Goal: Task Accomplishment & Management: Manage account settings

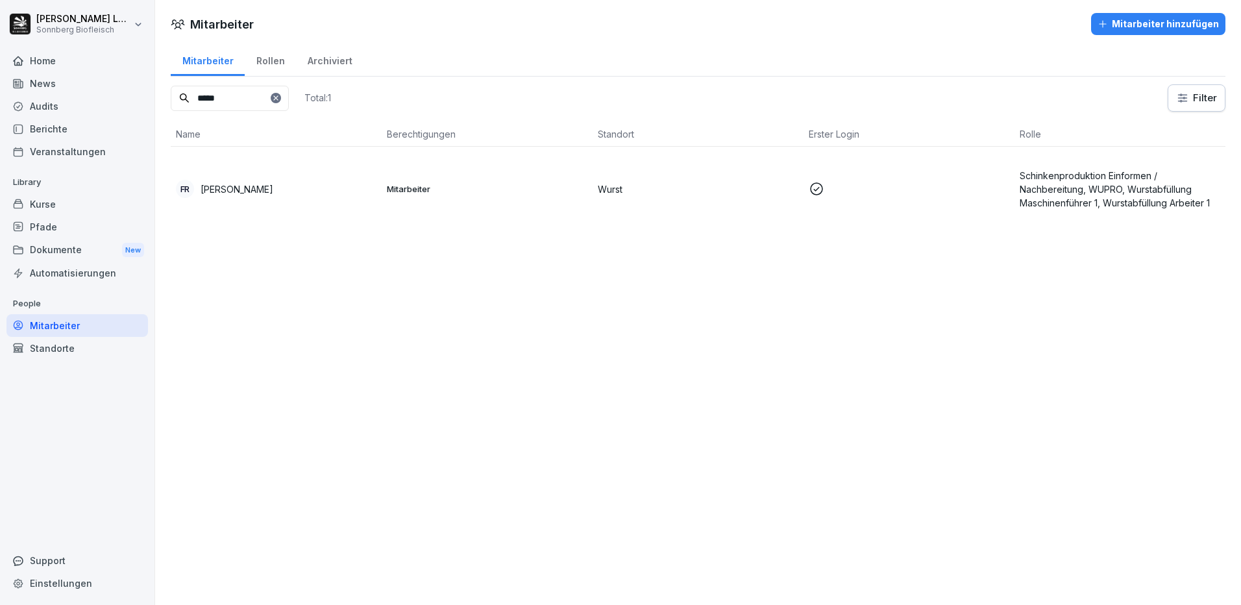
click at [450, 192] on p "Mitarbeiter" at bounding box center [487, 189] width 201 height 12
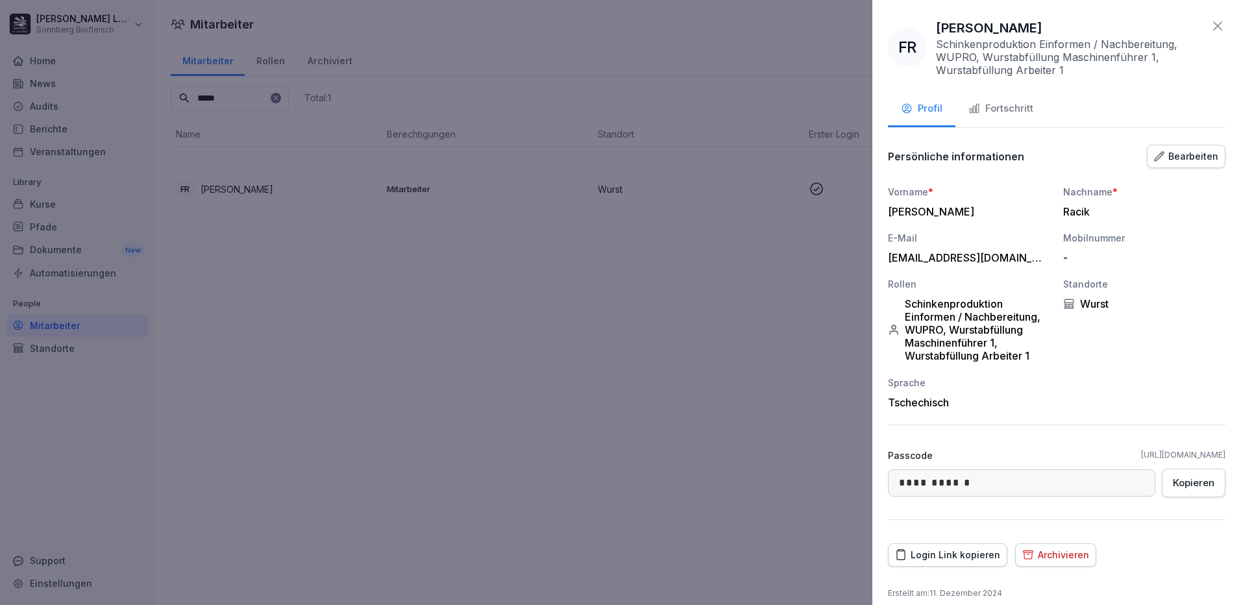
click at [1023, 112] on div "Fortschritt" at bounding box center [1000, 108] width 65 height 15
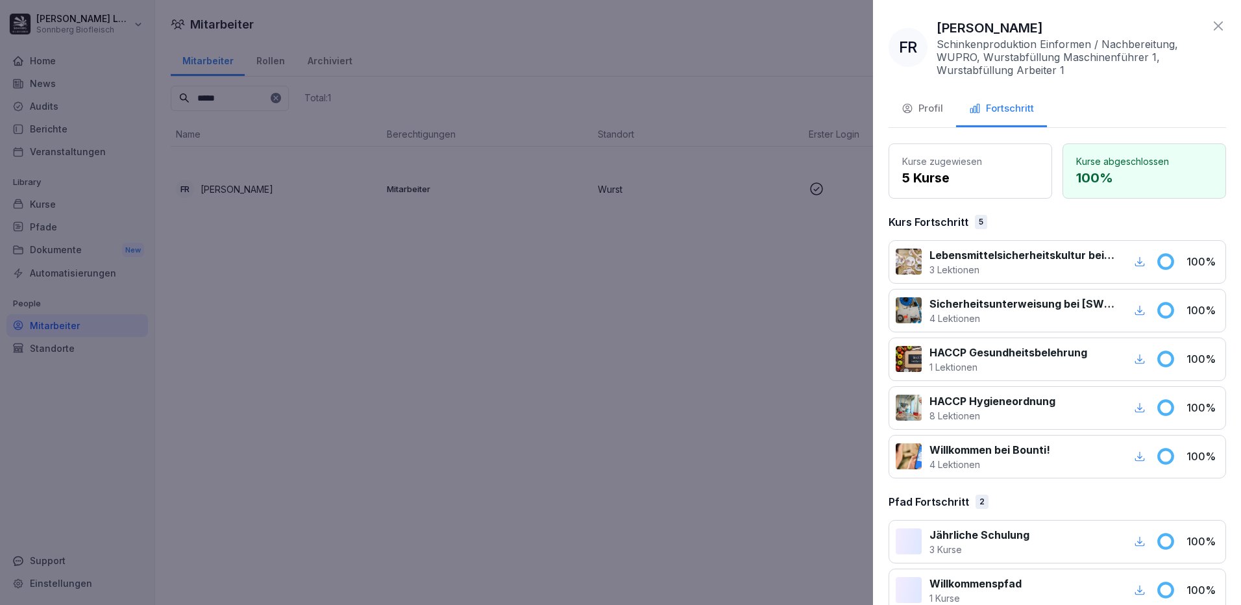
click at [477, 297] on div at bounding box center [620, 302] width 1241 height 605
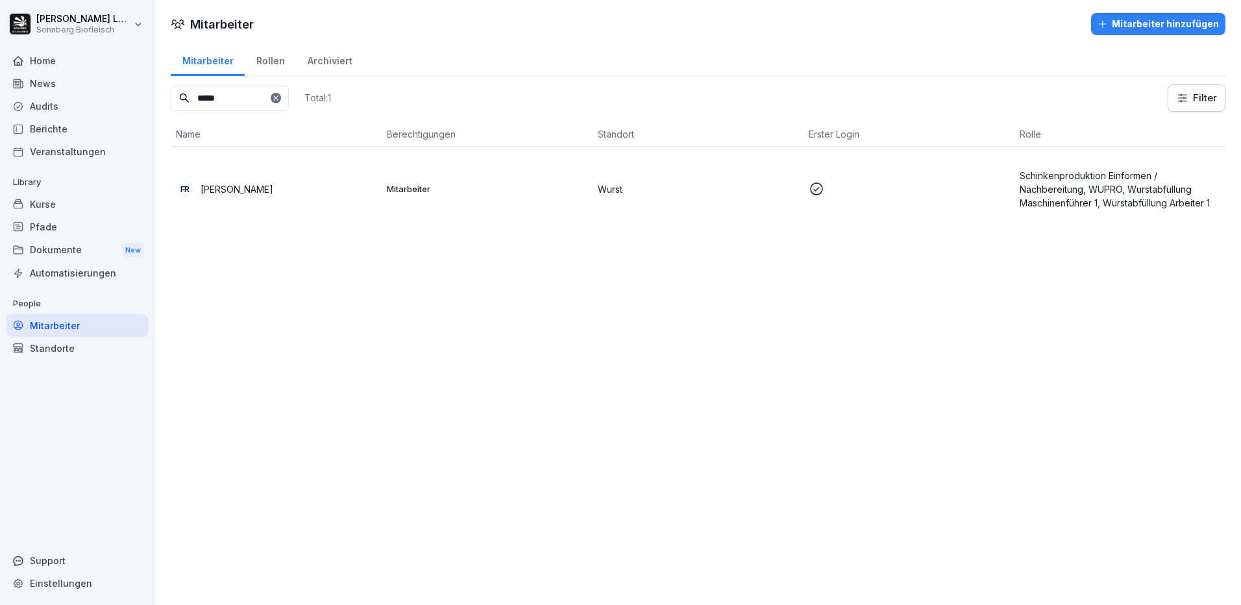
click at [226, 90] on input "*****" at bounding box center [230, 98] width 118 height 25
click at [334, 193] on div "FR Filip Racik" at bounding box center [276, 189] width 201 height 18
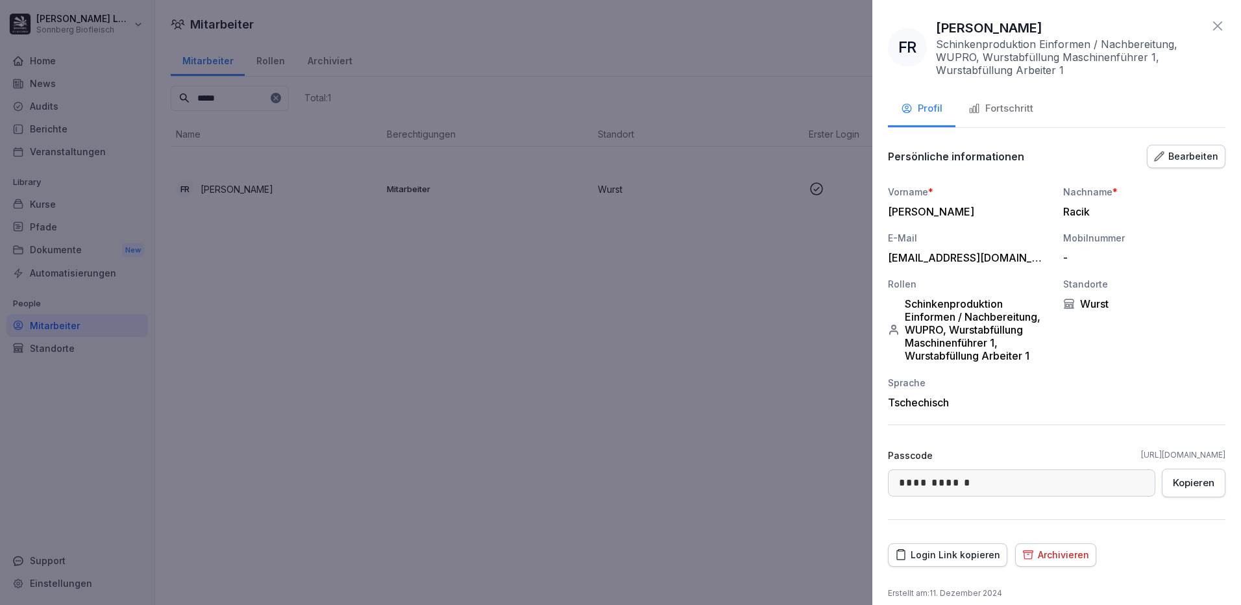
click at [1016, 105] on div "Fortschritt" at bounding box center [1000, 108] width 65 height 15
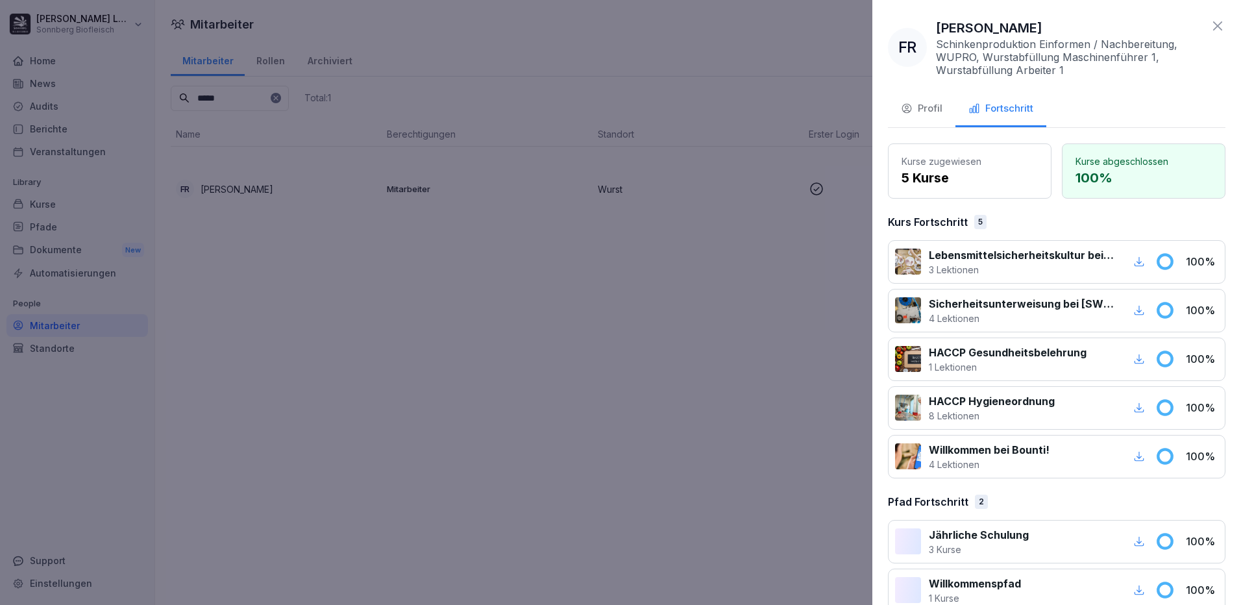
drag, startPoint x: 278, startPoint y: 94, endPoint x: 271, endPoint y: 88, distance: 8.7
click at [271, 88] on div at bounding box center [620, 302] width 1241 height 605
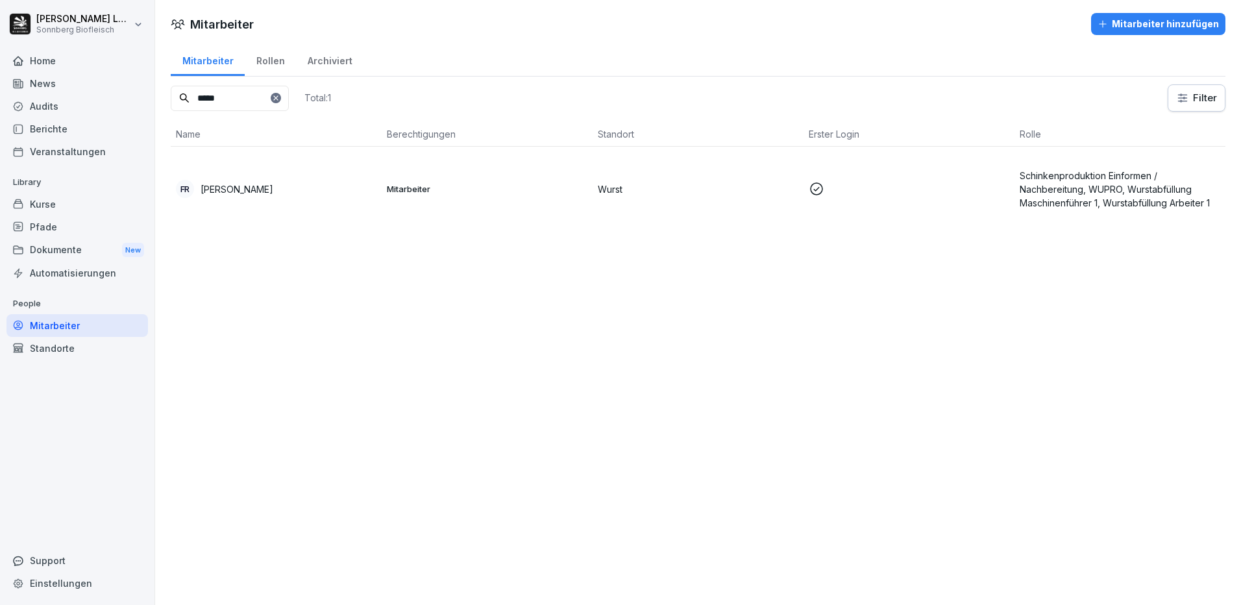
drag, startPoint x: 254, startPoint y: 101, endPoint x: 143, endPoint y: 89, distance: 111.7
click at [143, 89] on div "Anna-Maria Lumetsberger Sonnberg Biofleisch Home News Audits Berichte Veranstal…" at bounding box center [620, 302] width 1241 height 605
click at [223, 176] on td "JZ Jakub Zaruba" at bounding box center [276, 189] width 211 height 84
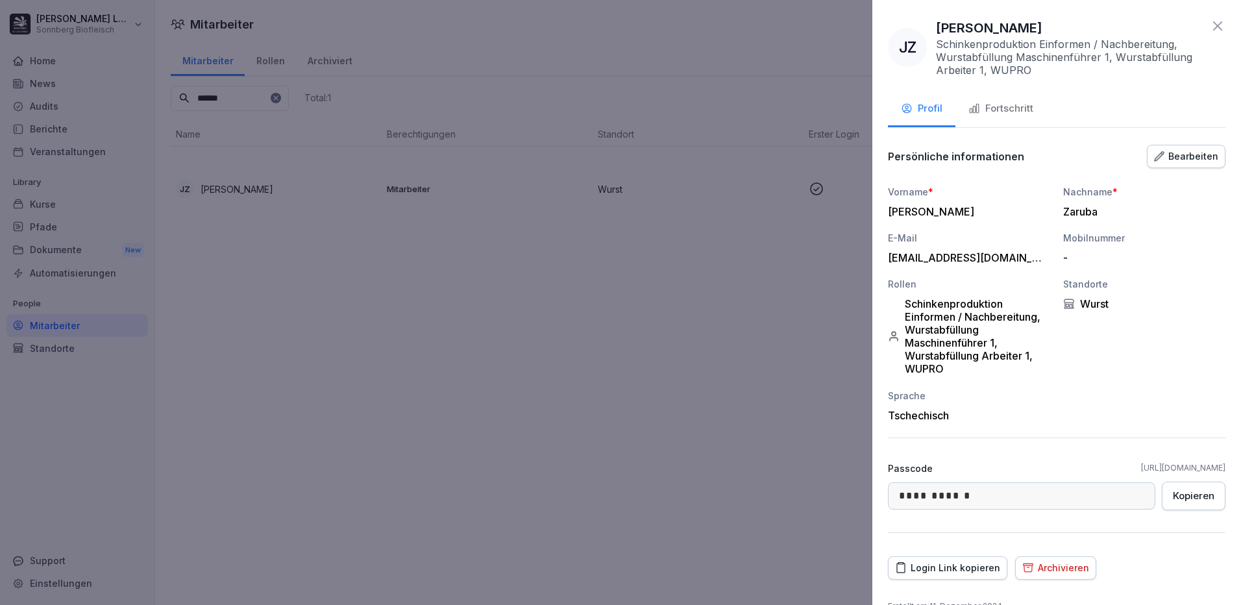
click at [1034, 103] on button "Fortschritt" at bounding box center [1000, 109] width 91 height 35
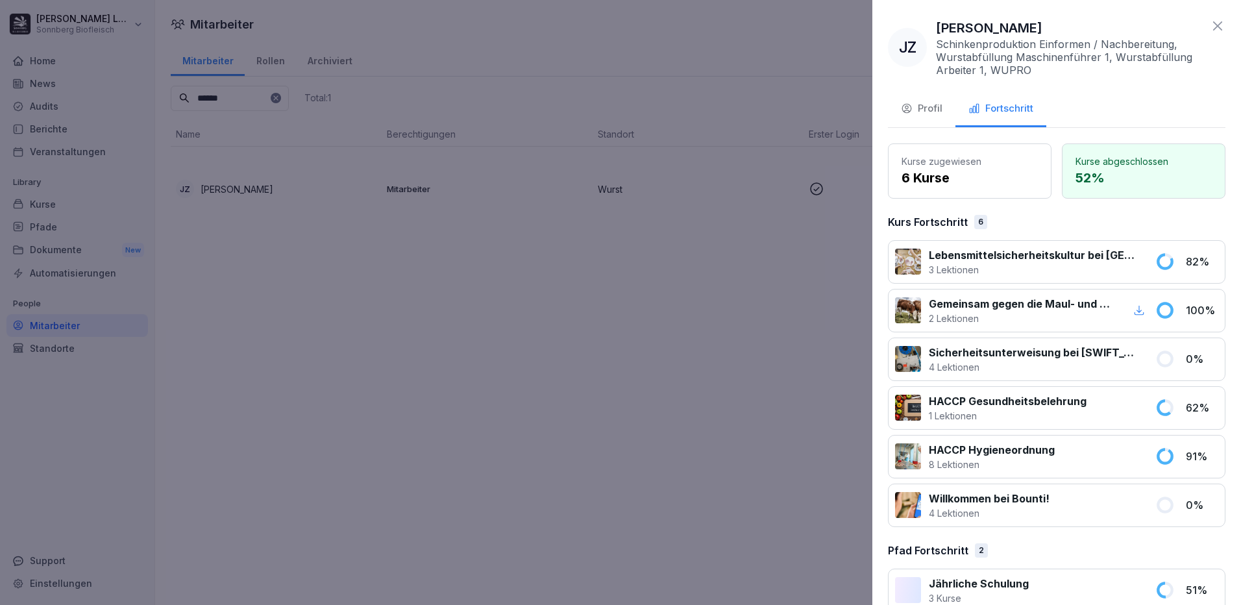
scroll to position [74, 0]
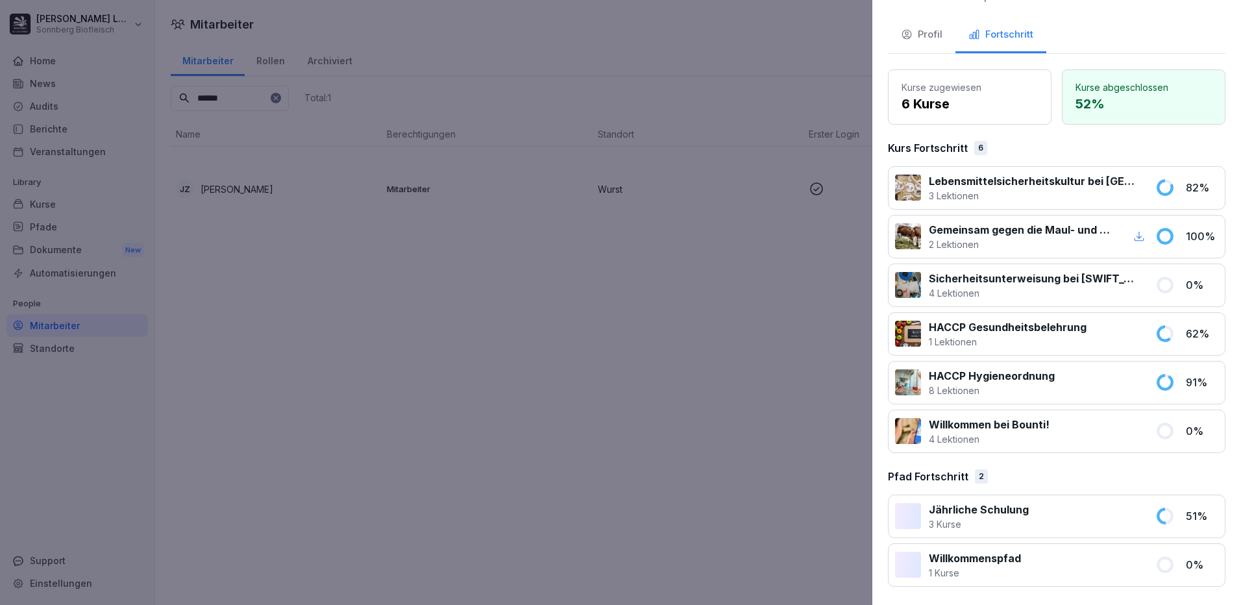
click at [941, 46] on button "Profil" at bounding box center [921, 35] width 67 height 35
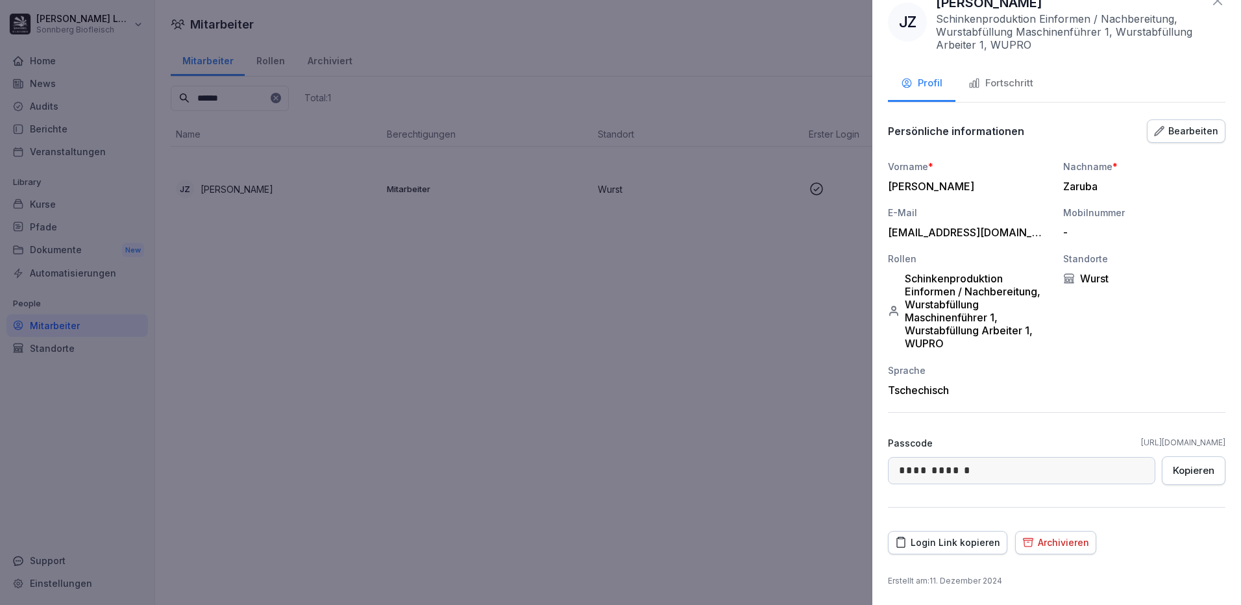
scroll to position [25, 0]
click at [966, 547] on div "Login Link kopieren" at bounding box center [947, 542] width 105 height 14
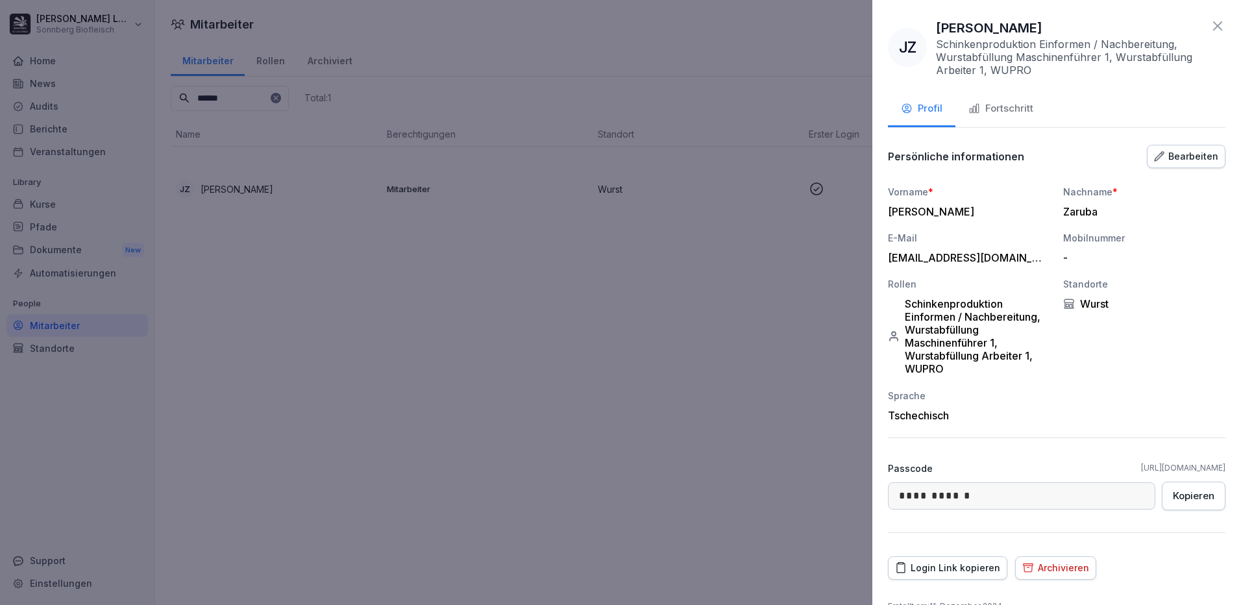
click at [1210, 29] on icon at bounding box center [1218, 26] width 16 height 16
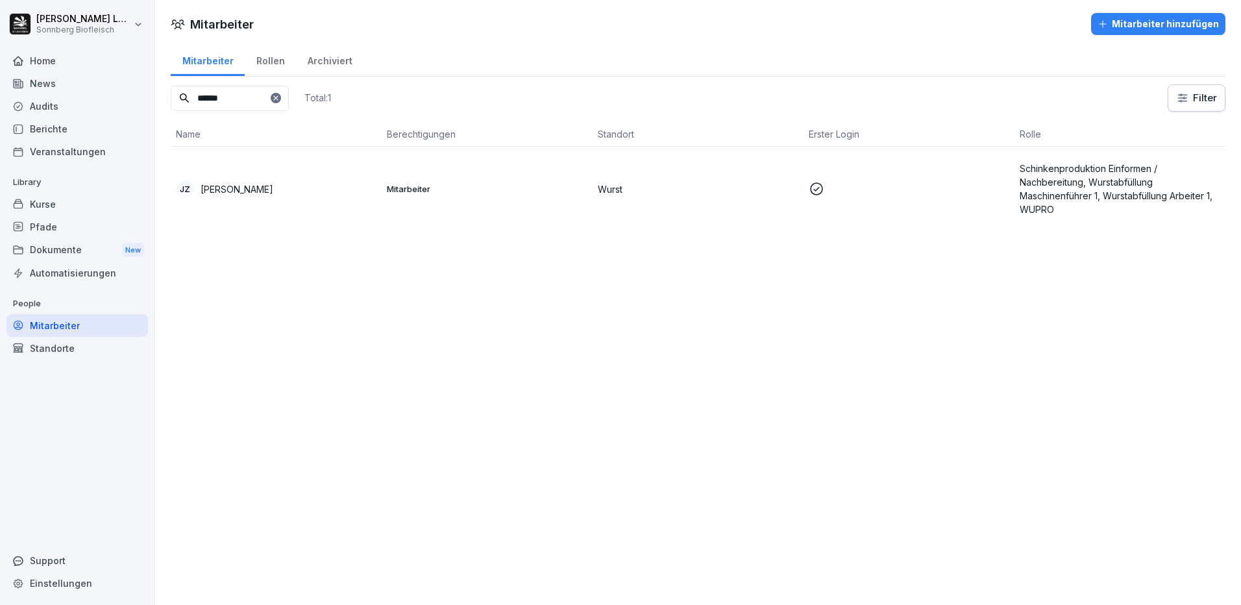
drag, startPoint x: 267, startPoint y: 101, endPoint x: 165, endPoint y: 116, distance: 103.1
click at [165, 116] on div "Mitarbeiter Rollen Archiviert ****** Total: 1 Filter Name Berechtigungen Stando…" at bounding box center [698, 142] width 1086 height 199
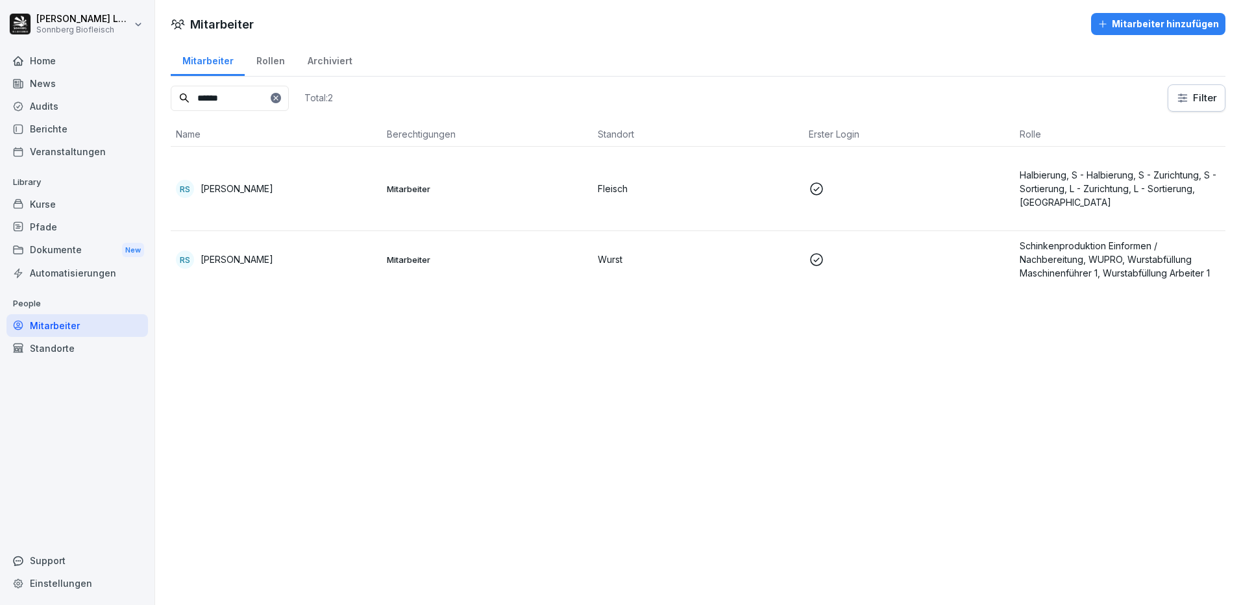
click at [393, 234] on td "Mitarbeiter" at bounding box center [487, 259] width 211 height 56
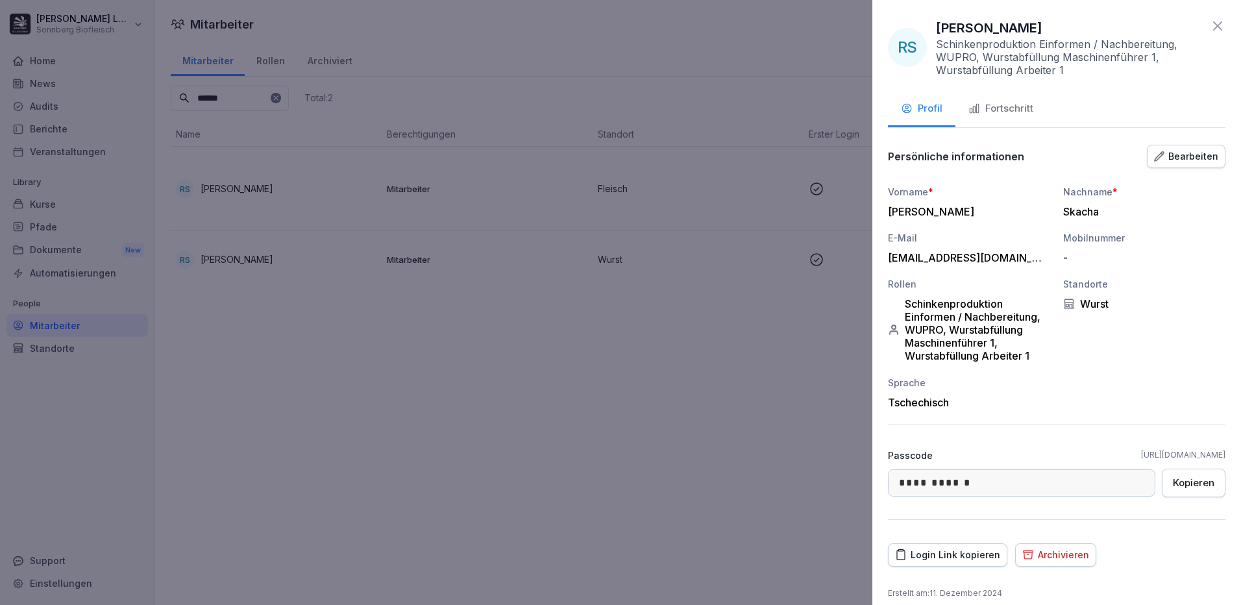
click at [1018, 113] on div "Fortschritt" at bounding box center [1000, 108] width 65 height 15
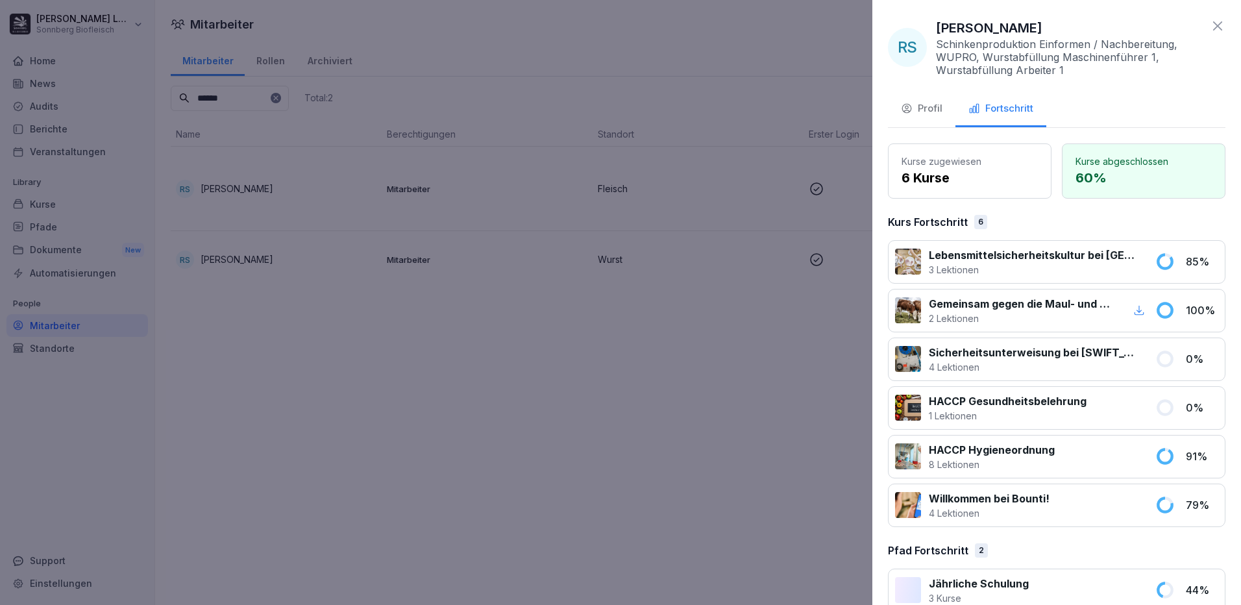
click at [932, 103] on div "Profil" at bounding box center [922, 108] width 42 height 15
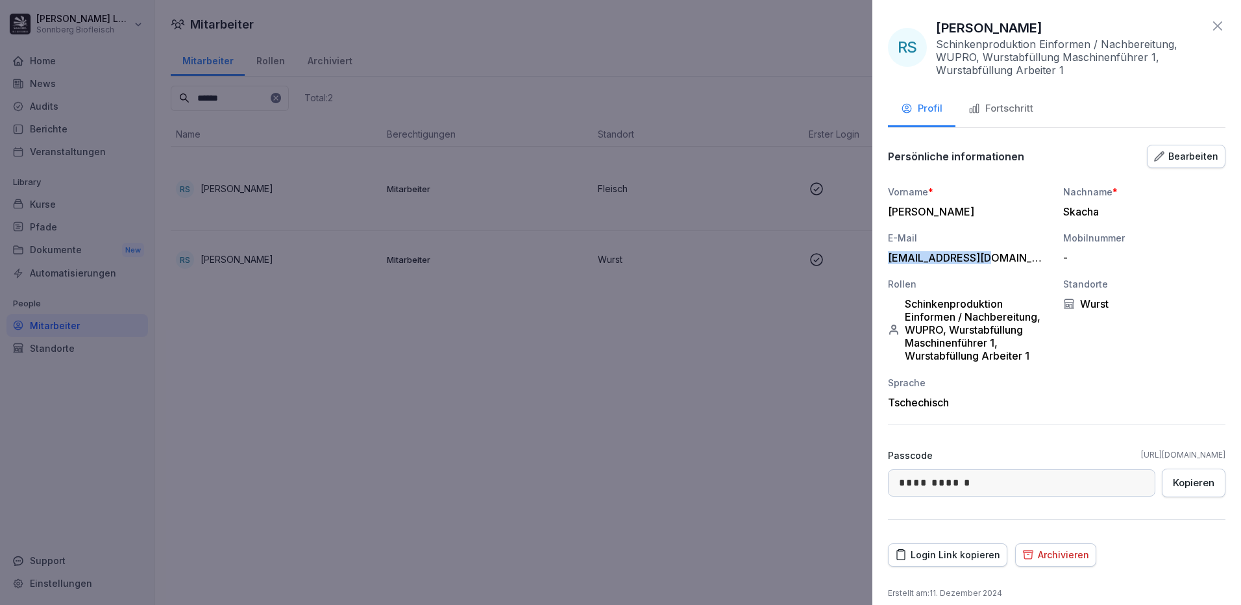
drag, startPoint x: 994, startPoint y: 258, endPoint x: 887, endPoint y: 258, distance: 106.4
click at [887, 258] on div "**********" at bounding box center [1056, 302] width 369 height 605
copy div "robo300@seznam.cz"
click at [955, 557] on div "Login Link kopieren" at bounding box center [947, 555] width 105 height 14
click at [698, 415] on div at bounding box center [620, 302] width 1241 height 605
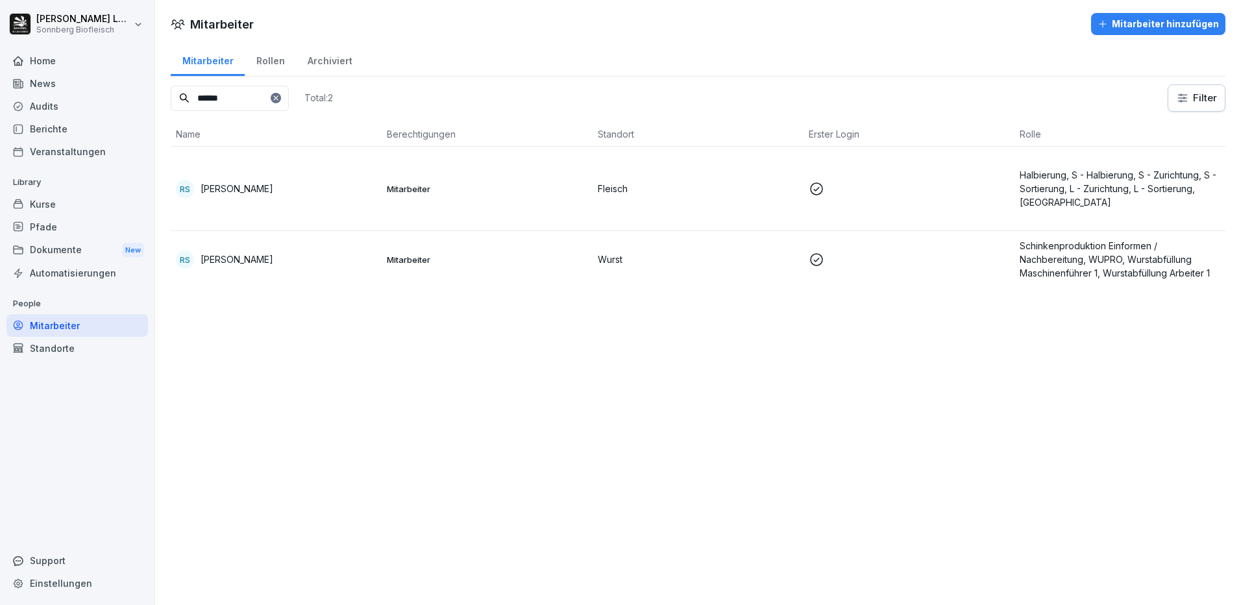
click at [230, 103] on input "******" at bounding box center [230, 98] width 118 height 25
drag, startPoint x: 235, startPoint y: 97, endPoint x: 130, endPoint y: 77, distance: 106.3
click at [130, 77] on div "Anna-Maria Lumetsberger Sonnberg Biofleisch Home News Audits Berichte Veranstal…" at bounding box center [620, 302] width 1241 height 605
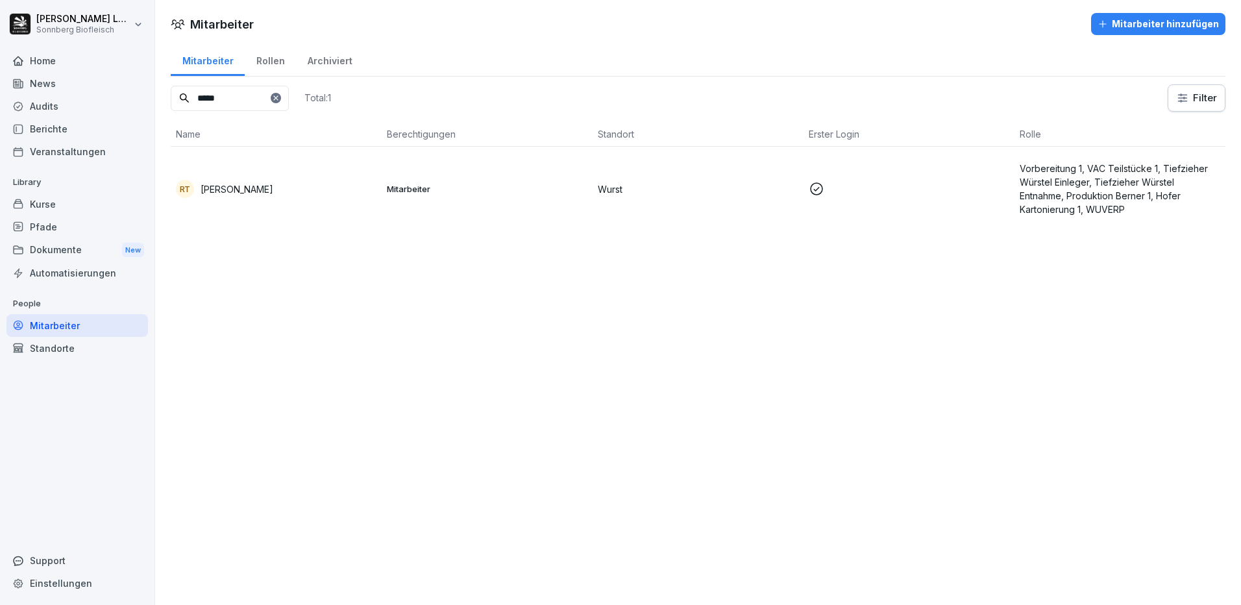
click at [265, 206] on td "RT Radka Toncheva" at bounding box center [276, 189] width 211 height 84
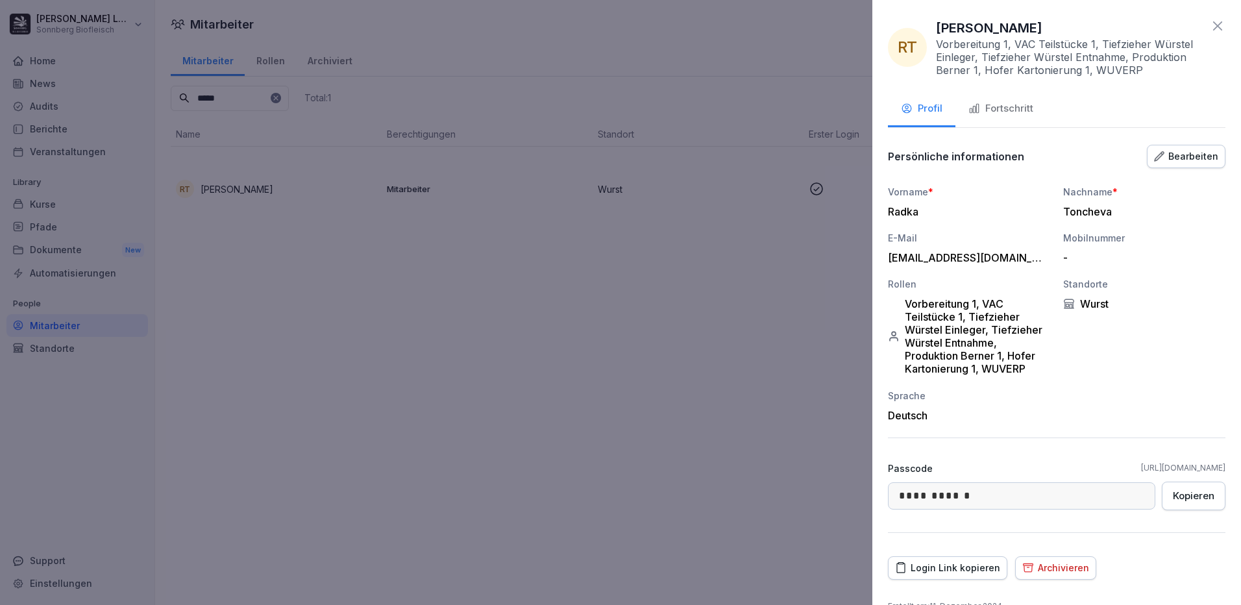
click at [1007, 115] on div "Fortschritt" at bounding box center [1000, 108] width 65 height 15
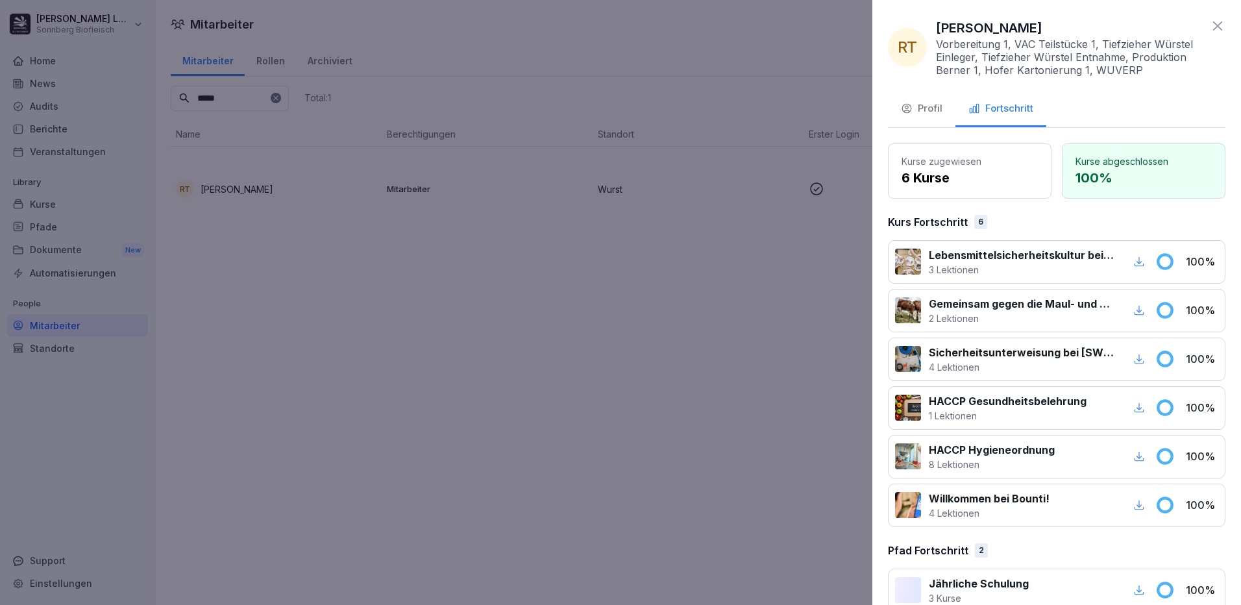
drag, startPoint x: 491, startPoint y: 291, endPoint x: 377, endPoint y: 262, distance: 117.9
click at [491, 291] on div at bounding box center [620, 302] width 1241 height 605
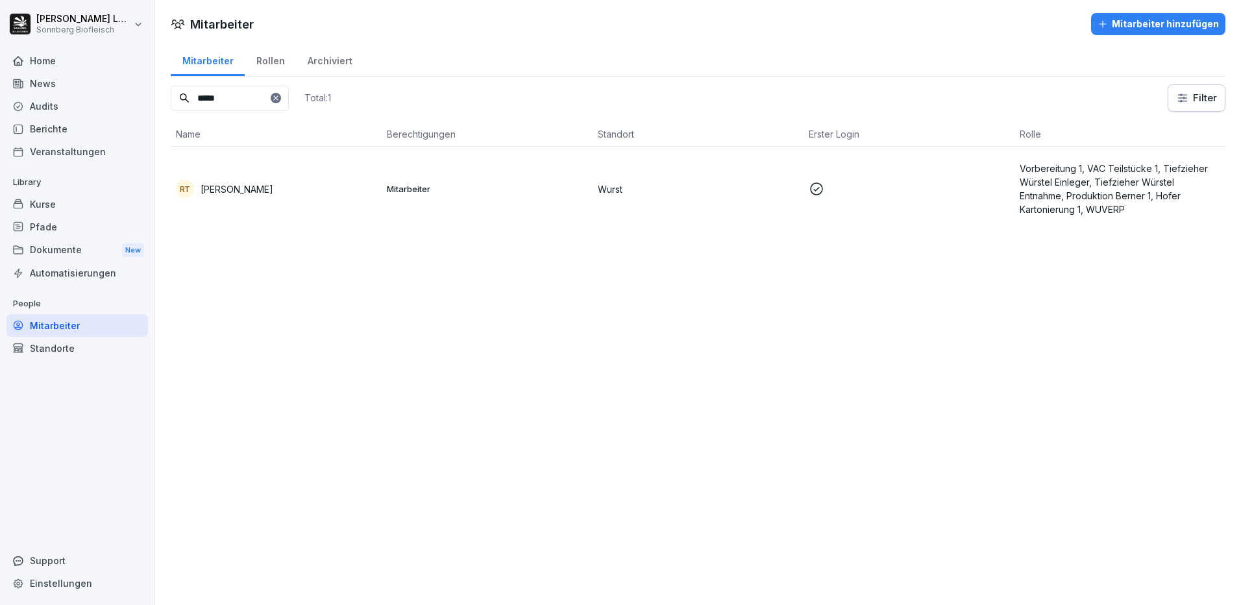
drag, startPoint x: 242, startPoint y: 103, endPoint x: 128, endPoint y: 104, distance: 114.2
click at [128, 104] on div "Anna-Maria Lumetsberger Sonnberg Biofleisch Home News Audits Berichte Veranstal…" at bounding box center [620, 302] width 1241 height 605
click at [292, 199] on td "YK Yevhen Kushneruk" at bounding box center [276, 189] width 211 height 84
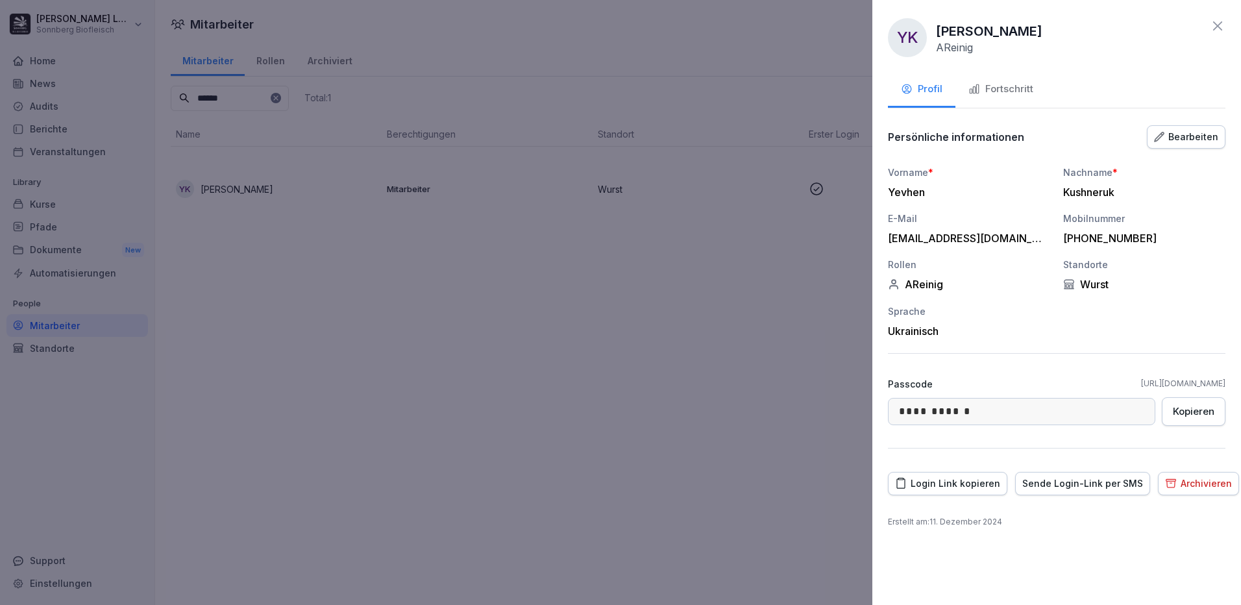
click at [1010, 86] on div "Fortschritt" at bounding box center [1000, 89] width 65 height 15
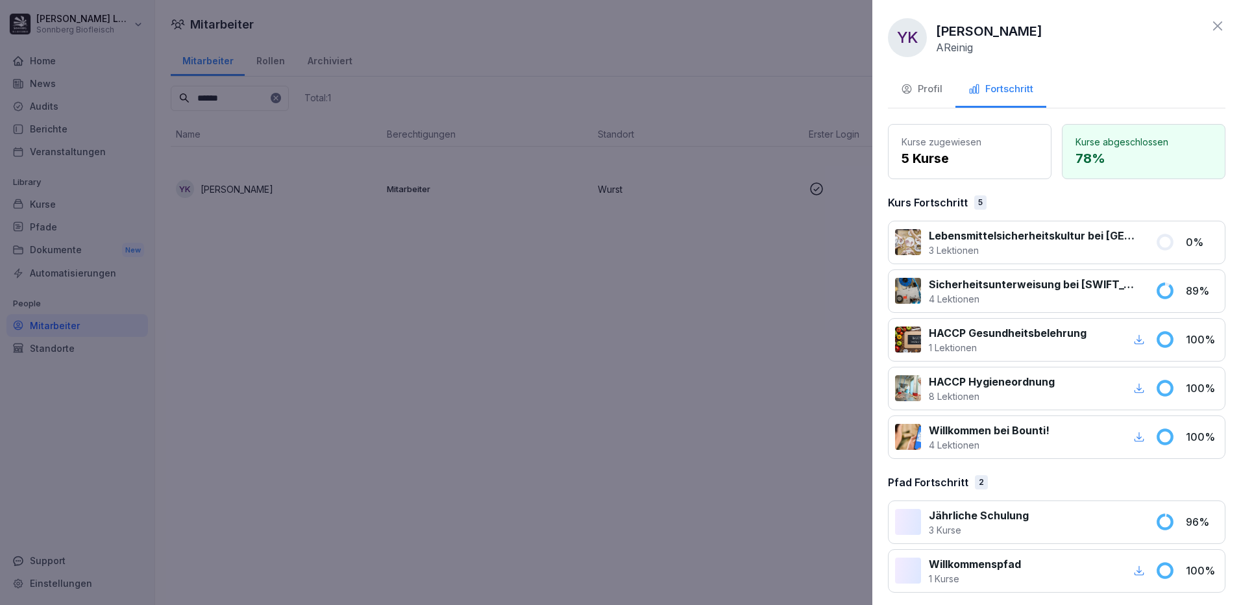
click at [1213, 29] on icon at bounding box center [1217, 25] width 9 height 9
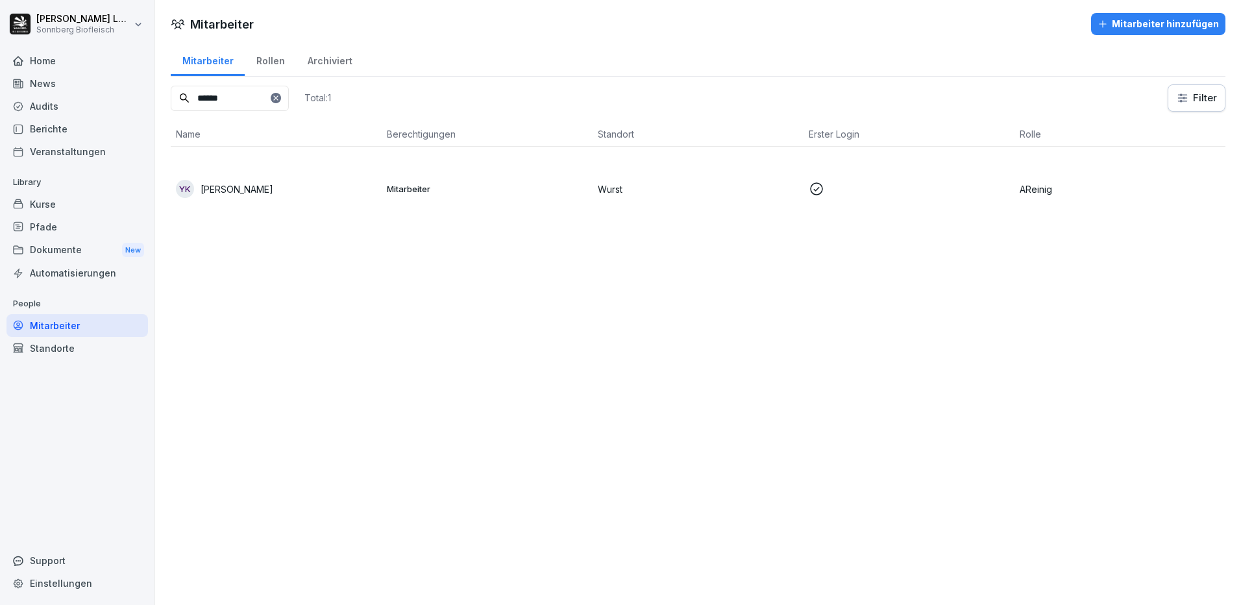
drag, startPoint x: 255, startPoint y: 94, endPoint x: 128, endPoint y: 75, distance: 127.9
click at [128, 75] on div "Anna-Maria Lumetsberger Sonnberg Biofleisch Home News Audits Berichte Veranstal…" at bounding box center [620, 302] width 1241 height 605
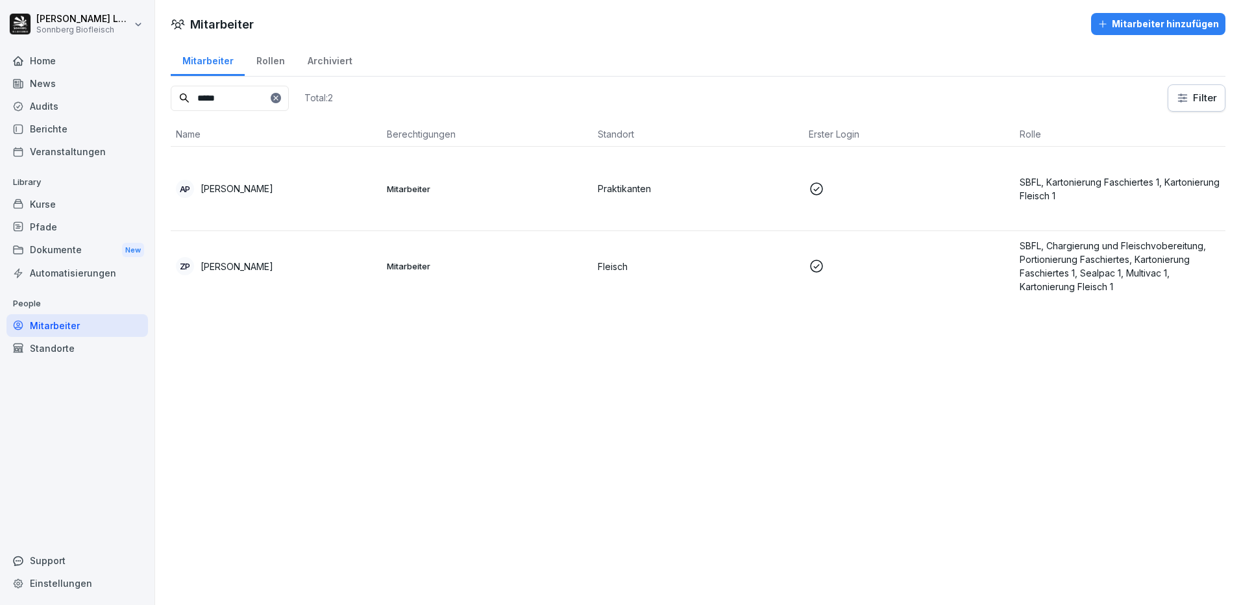
type input "*****"
click at [295, 264] on div "ZP Zdenek Pisan" at bounding box center [276, 266] width 201 height 18
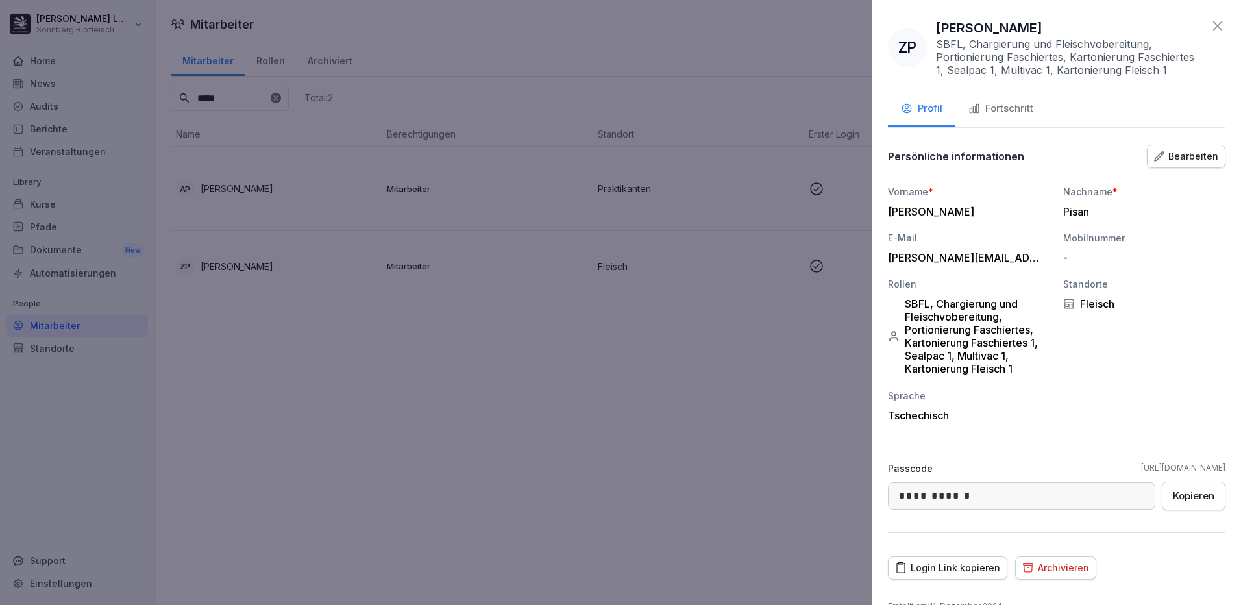
click at [1019, 93] on button "Fortschritt" at bounding box center [1000, 109] width 91 height 35
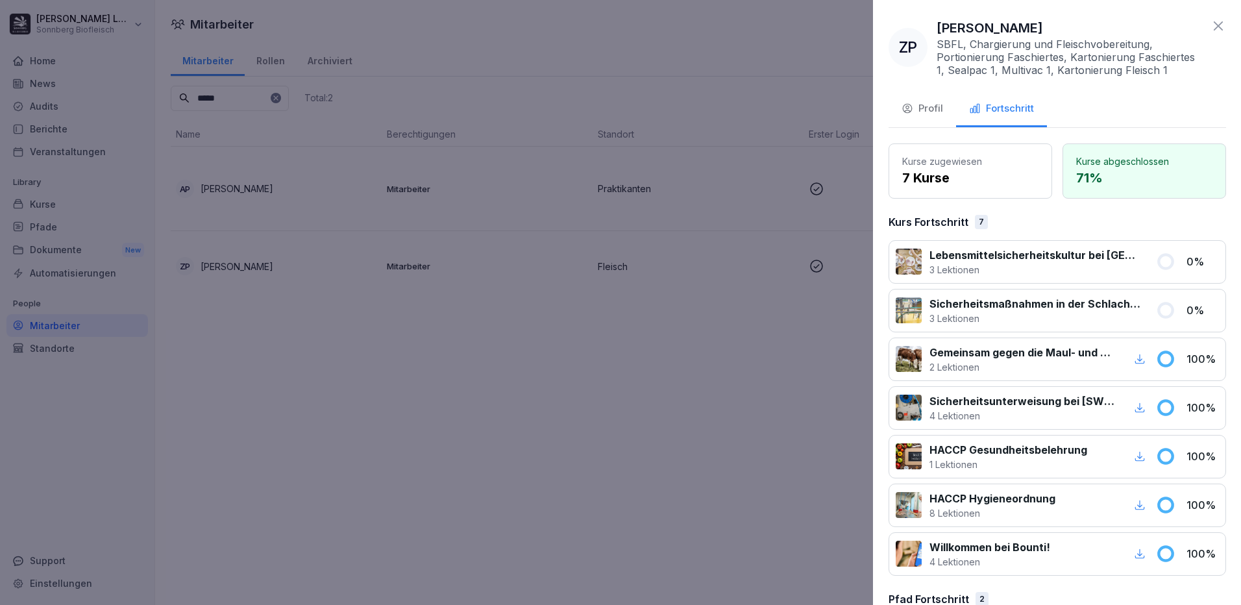
drag, startPoint x: 498, startPoint y: 386, endPoint x: 428, endPoint y: 353, distance: 77.5
click at [486, 381] on div at bounding box center [620, 302] width 1241 height 605
